Goal: Information Seeking & Learning: Compare options

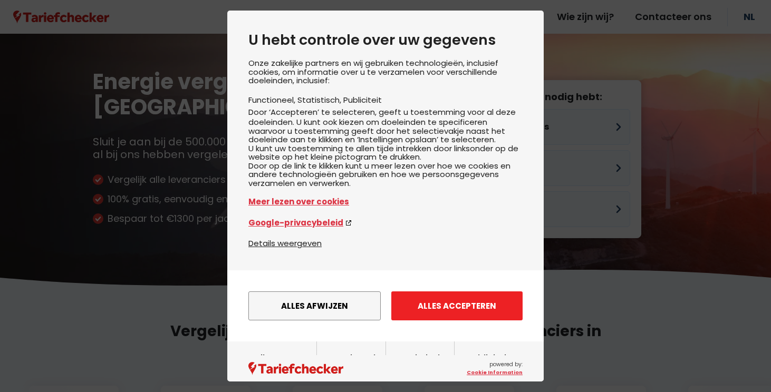
click at [443, 326] on div "Alles afwijzen Instellingen opslaan Alles accepteren" at bounding box center [385, 306] width 274 height 40
drag, startPoint x: 448, startPoint y: 330, endPoint x: 526, endPoint y: 281, distance: 92.9
click at [449, 321] on button "Alles accepteren" at bounding box center [456, 306] width 131 height 29
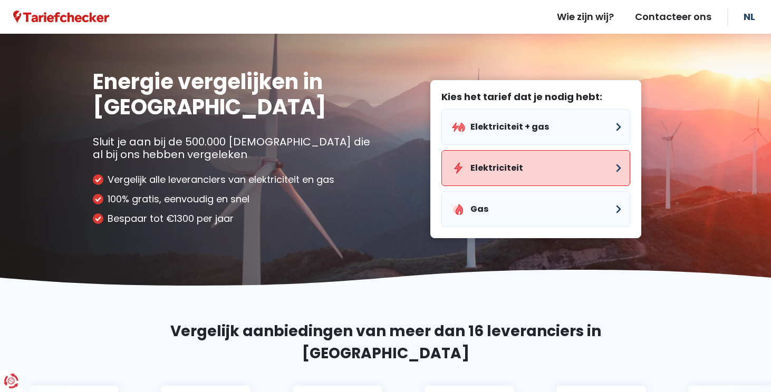
click at [498, 174] on button "Elektriciteit" at bounding box center [536, 168] width 189 height 36
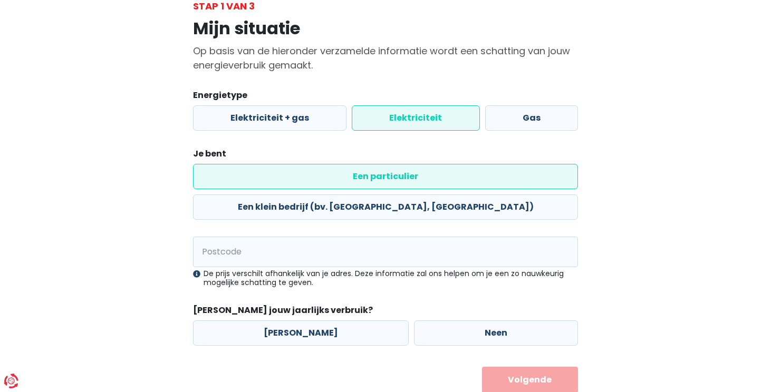
scroll to position [73, 0]
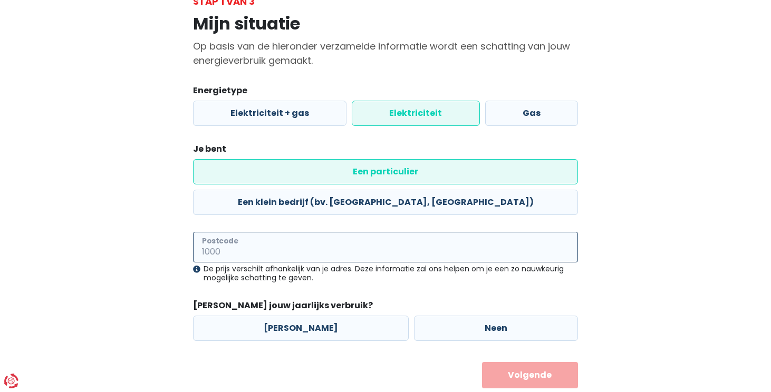
click at [303, 232] on input "Postcode" at bounding box center [385, 247] width 385 height 31
type input "2200"
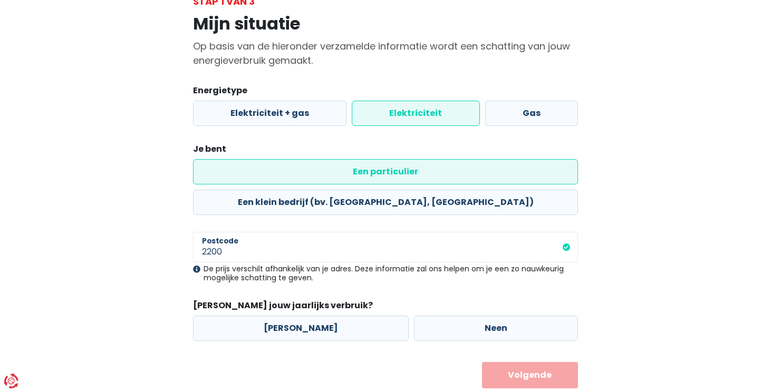
drag, startPoint x: 476, startPoint y: 301, endPoint x: 511, endPoint y: 328, distance: 43.7
click at [477, 316] on label "Neen" at bounding box center [496, 328] width 164 height 25
click at [477, 316] on input "Neen" at bounding box center [496, 328] width 164 height 25
radio input "true"
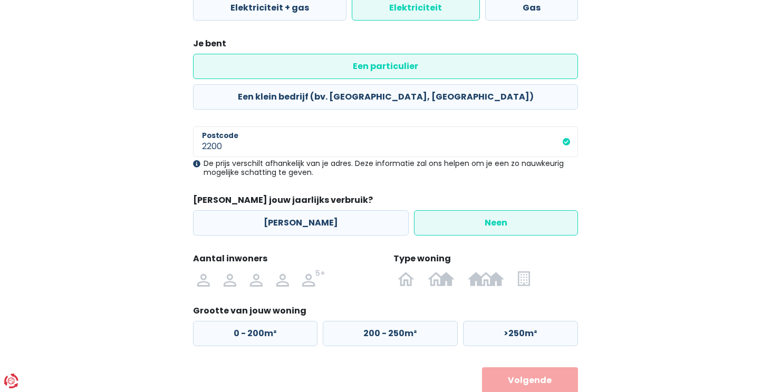
scroll to position [184, 0]
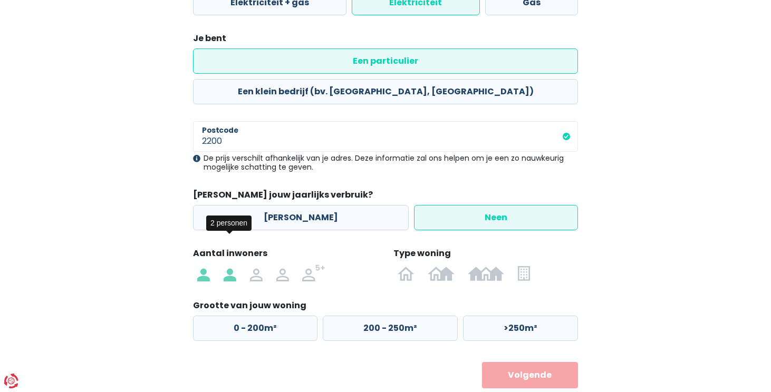
click at [230, 265] on img at bounding box center [230, 273] width 13 height 17
click at [230, 265] on input "radio" at bounding box center [230, 273] width 26 height 17
radio input "true"
drag, startPoint x: 497, startPoint y: 302, endPoint x: 515, endPoint y: 326, distance: 29.8
click at [497, 316] on label ">250m²" at bounding box center [520, 328] width 115 height 25
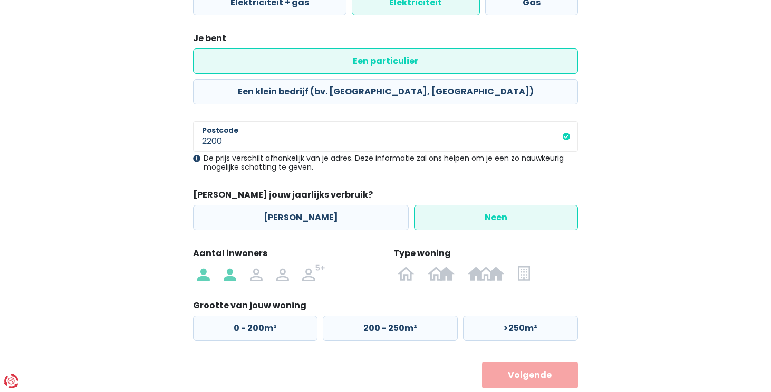
click at [497, 316] on input ">250m²" at bounding box center [520, 328] width 115 height 25
radio input "true"
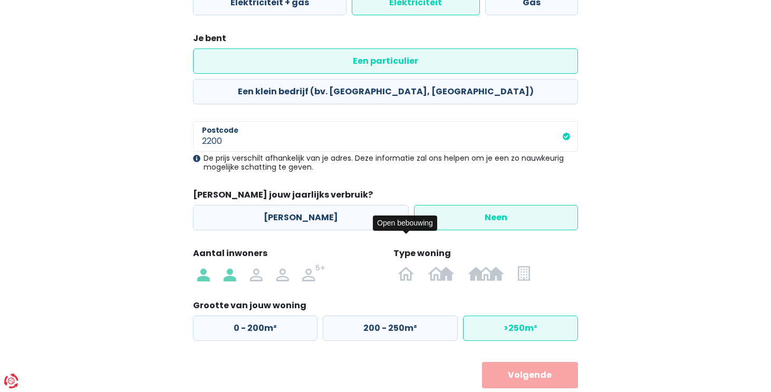
drag, startPoint x: 410, startPoint y: 245, endPoint x: 494, endPoint y: 311, distance: 107.1
click at [0, 0] on img at bounding box center [0, 0] width 0 height 0
click at [410, 265] on input "radio" at bounding box center [406, 273] width 31 height 17
radio input "true"
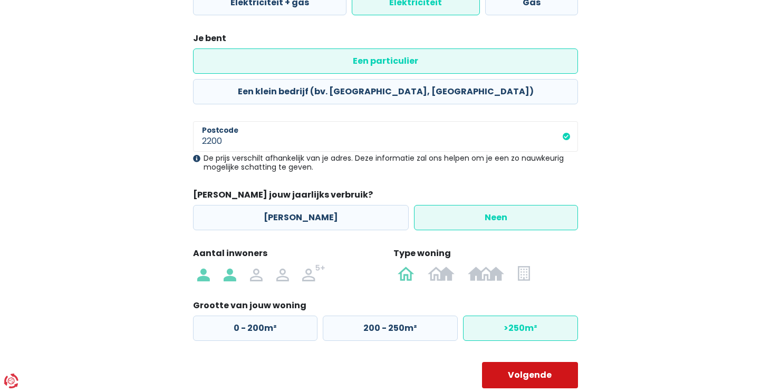
click at [534, 362] on button "Volgende" at bounding box center [530, 375] width 97 height 26
select select
